Goal: Task Accomplishment & Management: Manage account settings

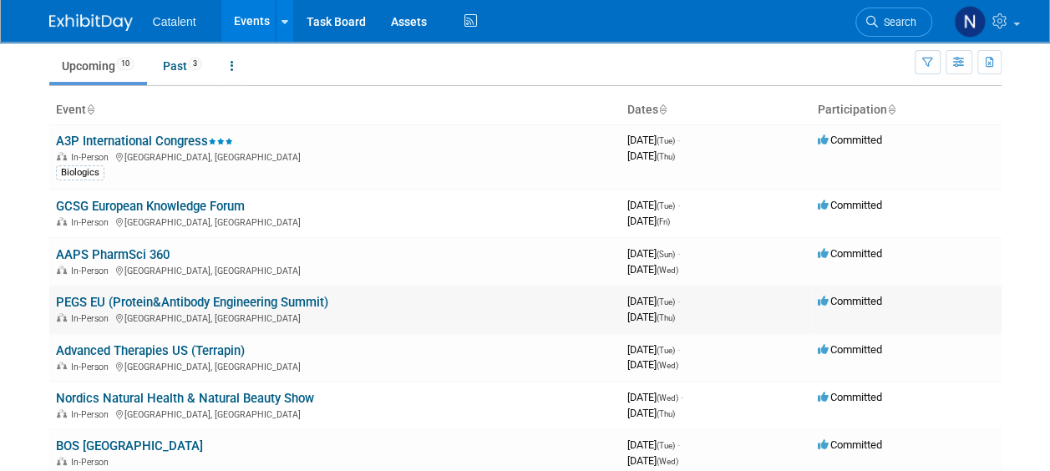
scroll to position [84, 0]
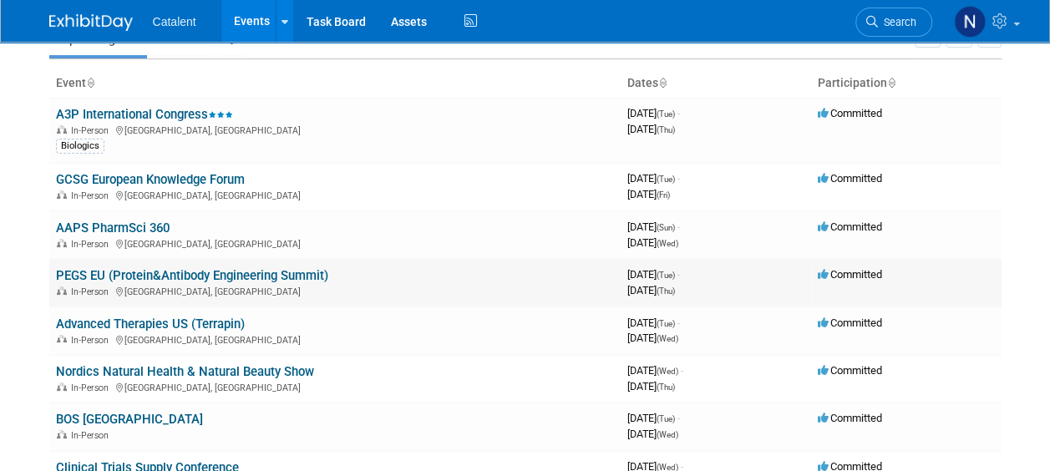
click at [80, 271] on link "PEGS EU (Protein&Antibody Engineering Summit)" at bounding box center [192, 275] width 272 height 15
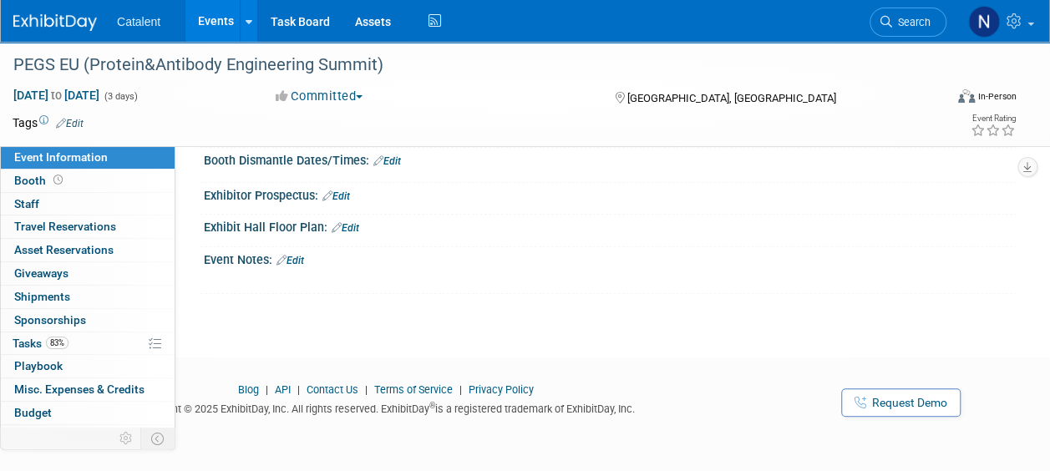
click at [292, 255] on link "Edit" at bounding box center [290, 261] width 28 height 12
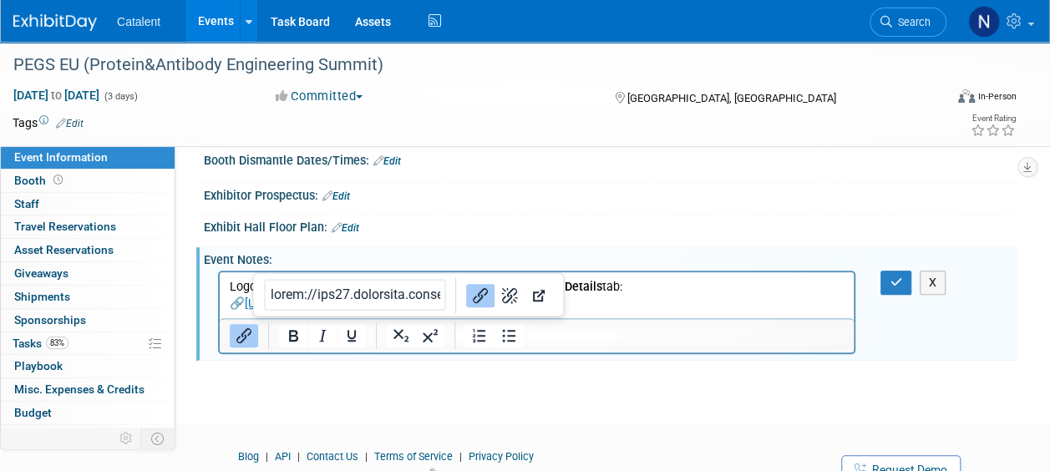
click at [564, 303] on p "Logos must be uploaded via the PEP Portal under the Company Details tab: 🔗 http…" at bounding box center [537, 295] width 615 height 33
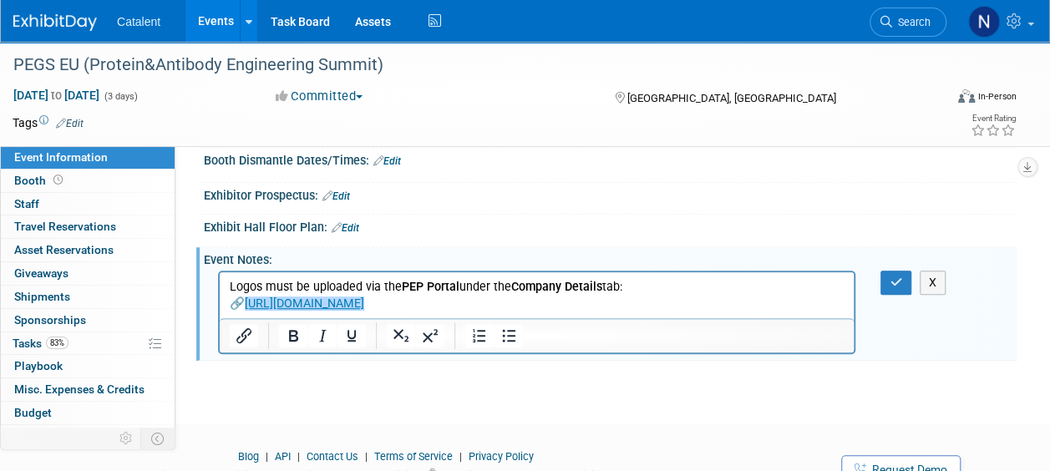
click at [641, 294] on p "Logos must be uploaded via the PEP Portal under the Company Details tab: 🔗 http…" at bounding box center [537, 295] width 615 height 33
drag, startPoint x: 641, startPoint y: 286, endPoint x: 494, endPoint y: 291, distance: 147.1
click at [421, 312] on p "Logos must be uploaded via the PEP Portal under the Company Details tab: 🔗 http…" at bounding box center [537, 295] width 615 height 33
drag, startPoint x: 513, startPoint y: 291, endPoint x: 470, endPoint y: 301, distance: 43.8
click at [513, 291] on p "Logos must be uploaded via the PEP Portal under the Company Details tab: 🔗 http…" at bounding box center [537, 295] width 615 height 33
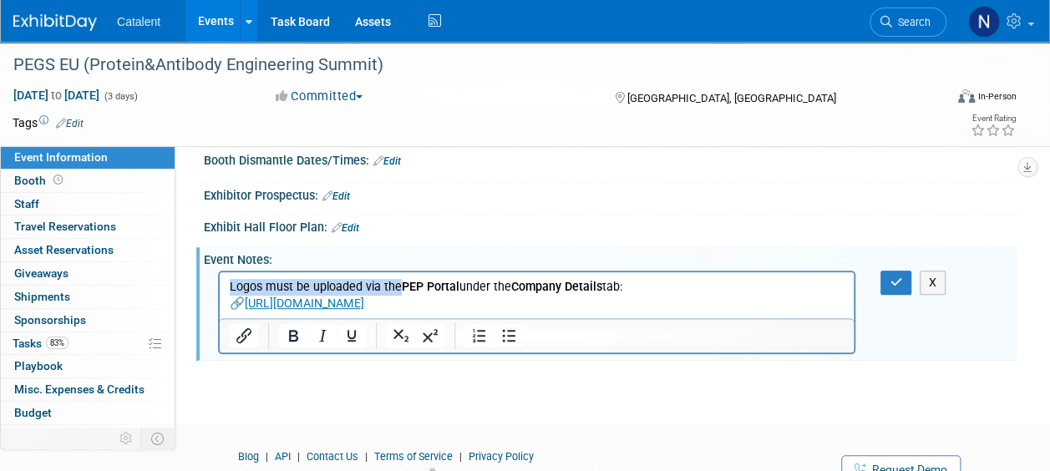
drag, startPoint x: 398, startPoint y: 289, endPoint x: 224, endPoint y: 280, distance: 174.8
click at [224, 280] on html "Logos must be uploaded via the PEP Portal under the Company Details tab: 🔗 http…" at bounding box center [537, 292] width 634 height 40
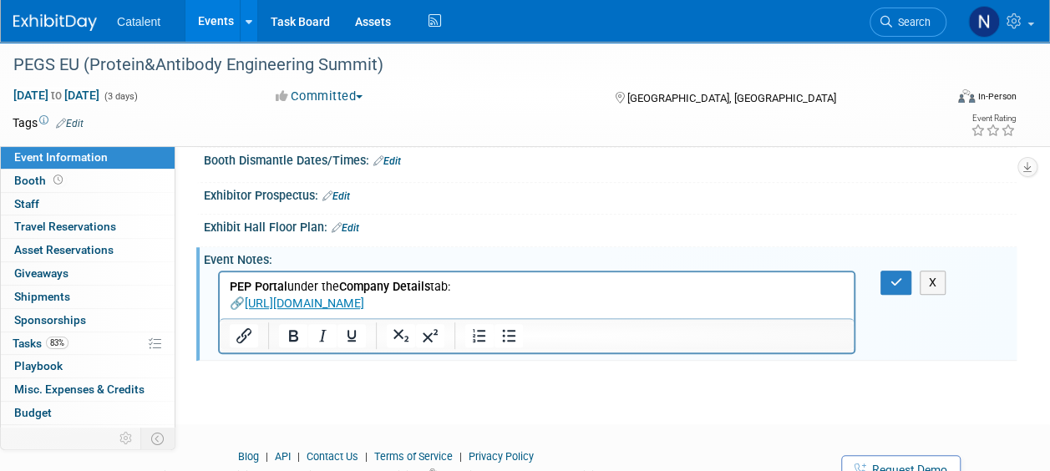
drag, startPoint x: 373, startPoint y: 274, endPoint x: 508, endPoint y: 540, distance: 298.1
click at [287, 272] on html "PEP Portal under the Company Details tab: 🔗 https://spex-cii.com/#/login" at bounding box center [537, 292] width 634 height 40
click at [424, 303] on p "PEP Portal: 🔗 https://spex-cii.com/#/login" at bounding box center [537, 295] width 615 height 33
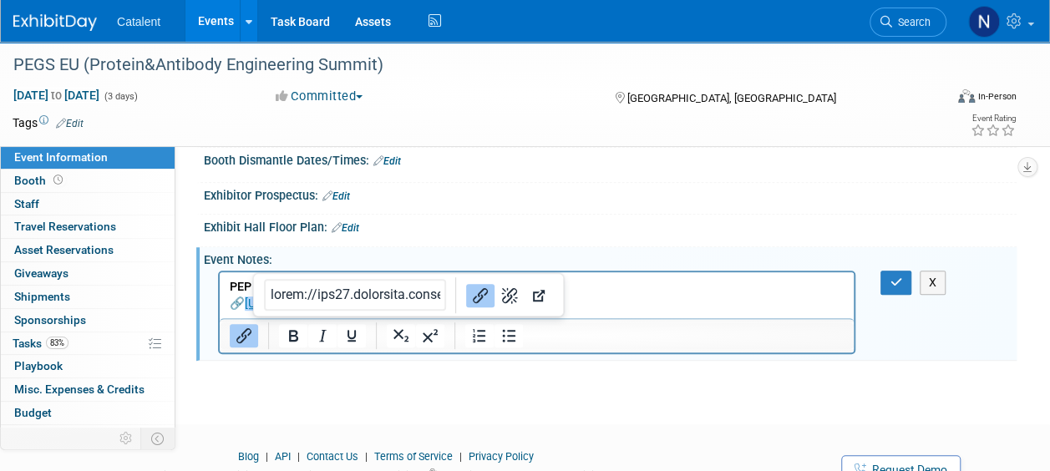
click at [668, 279] on p "PEP Portal: 🔗 https://spex-cii.com/#/login﻿" at bounding box center [537, 295] width 615 height 33
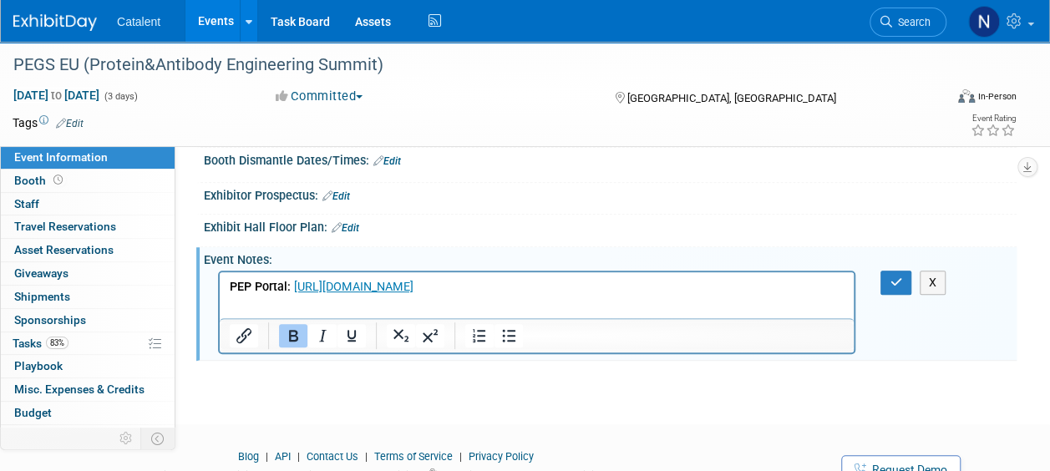
click at [636, 284] on p "PEP Portal: https://spex-cii.com/#/login" at bounding box center [537, 287] width 615 height 17
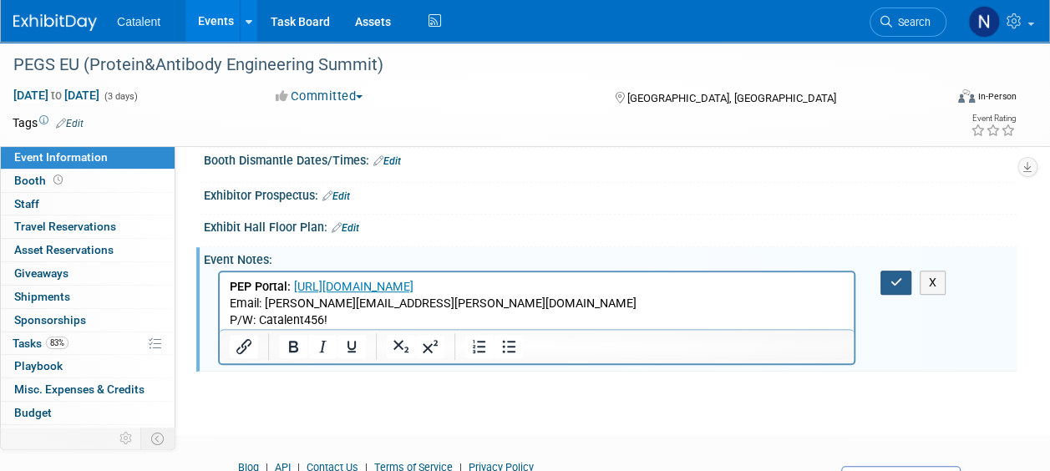
click at [895, 271] on button "button" at bounding box center [895, 283] width 31 height 24
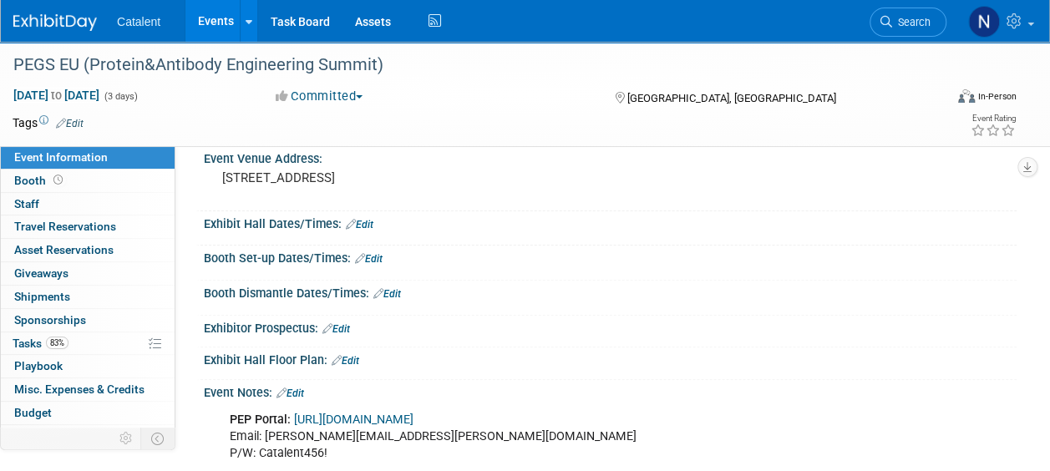
scroll to position [3, 0]
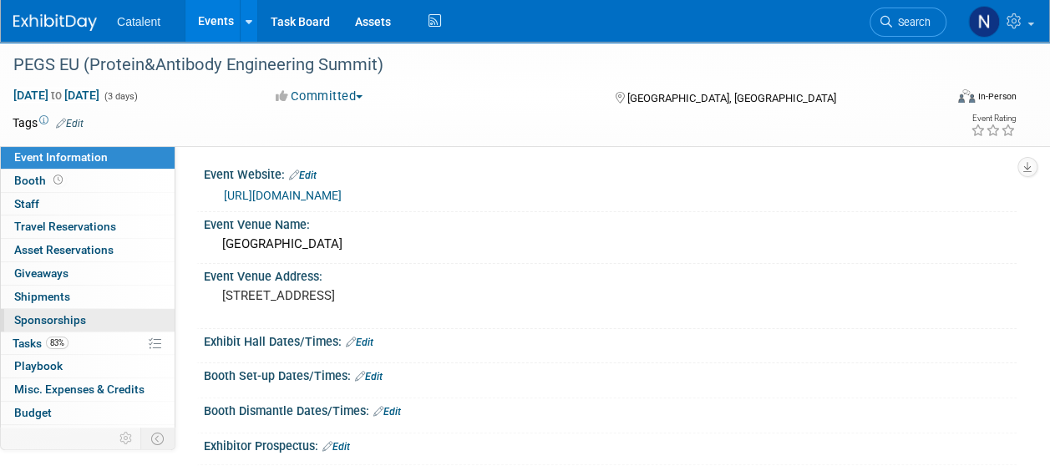
click at [51, 313] on span "Sponsorships 0" at bounding box center [50, 319] width 72 height 13
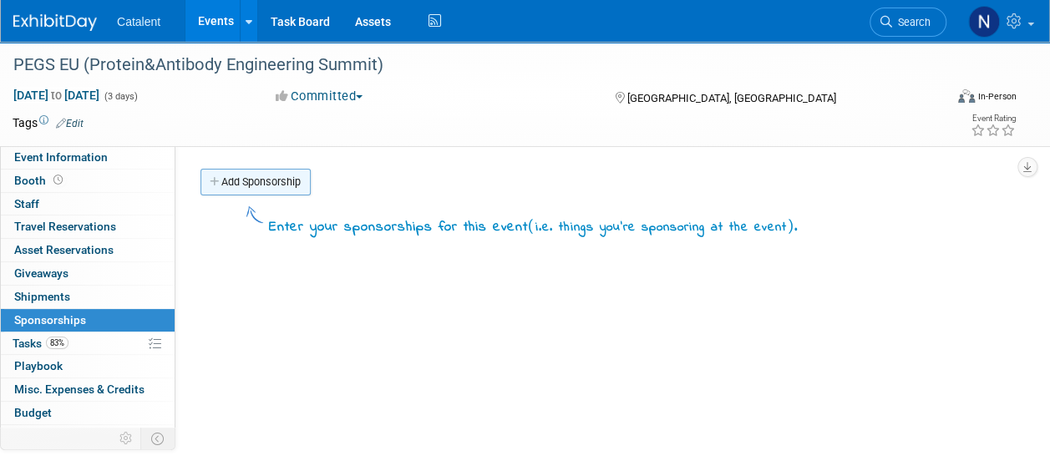
click at [224, 190] on link "Add Sponsorship" at bounding box center [255, 182] width 110 height 27
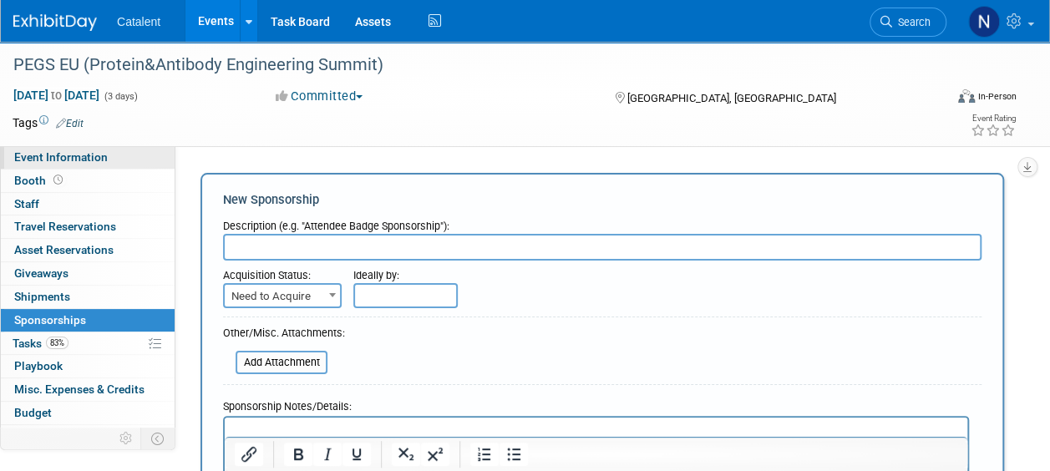
click at [84, 159] on span "Event Information" at bounding box center [61, 156] width 94 height 13
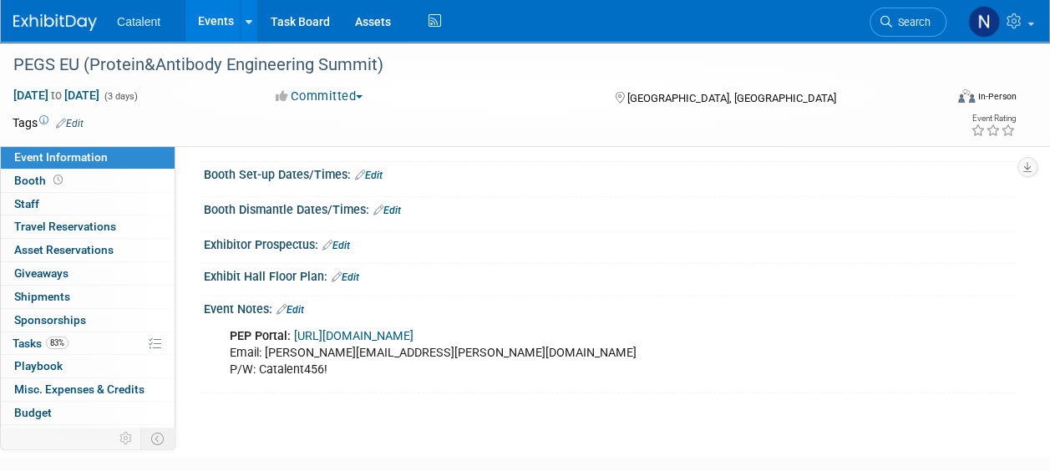
scroll to position [251, 0]
